Goal: Entertainment & Leisure: Consume media (video, audio)

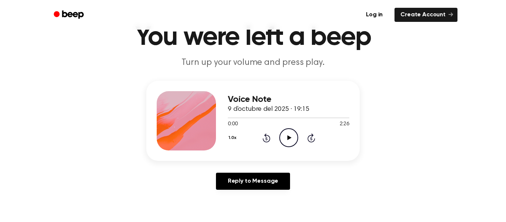
click at [295, 138] on icon "Play Audio" at bounding box center [288, 137] width 19 height 19
click at [263, 140] on icon at bounding box center [267, 137] width 8 height 9
click at [266, 142] on icon at bounding box center [267, 137] width 8 height 9
click at [292, 140] on icon "Pause Audio" at bounding box center [288, 137] width 19 height 19
click at [292, 139] on icon "Play Audio" at bounding box center [288, 137] width 19 height 19
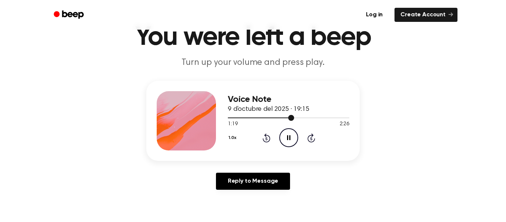
click at [256, 119] on div at bounding box center [289, 118] width 122 height 6
click at [269, 139] on icon "Rewind 5 seconds" at bounding box center [266, 138] width 8 height 10
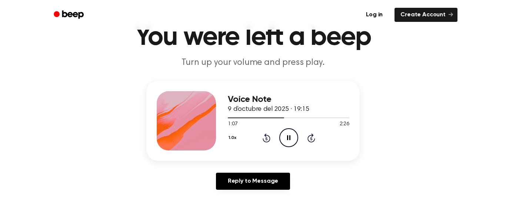
click at [269, 139] on icon "Rewind 5 seconds" at bounding box center [266, 138] width 8 height 10
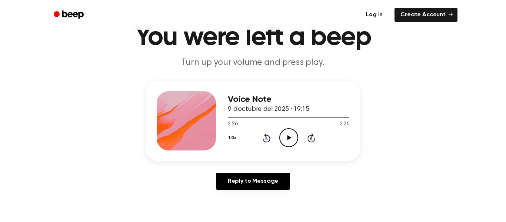
click at [289, 139] on icon at bounding box center [289, 137] width 4 height 5
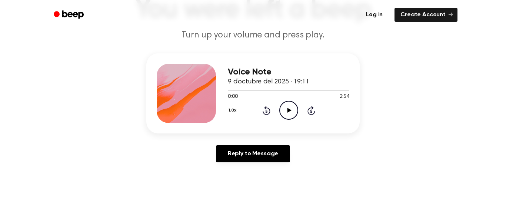
click at [291, 114] on icon "Play Audio" at bounding box center [288, 110] width 19 height 19
